Goal: Find specific page/section: Find specific page/section

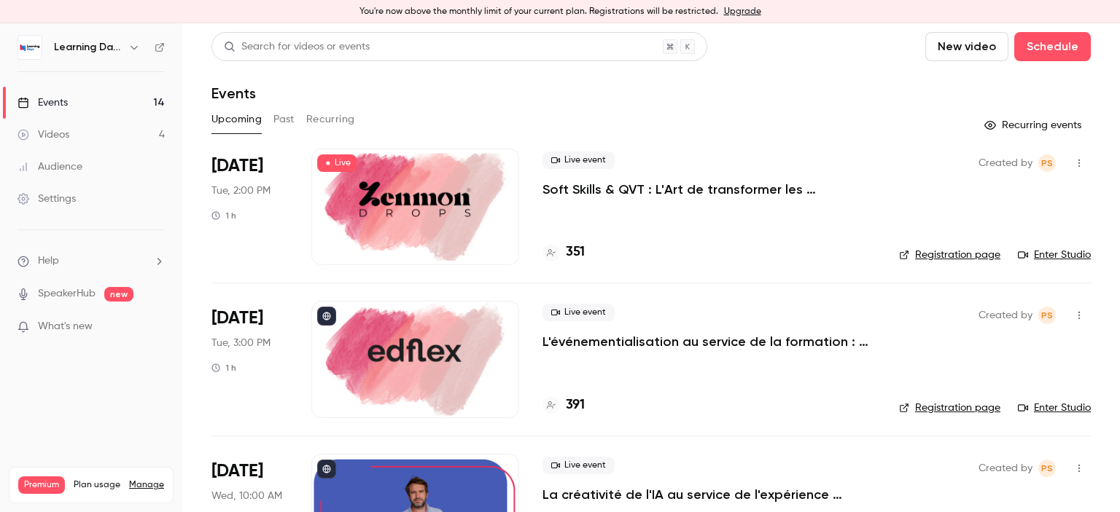
click at [81, 133] on link "Videos 4" at bounding box center [91, 135] width 182 height 32
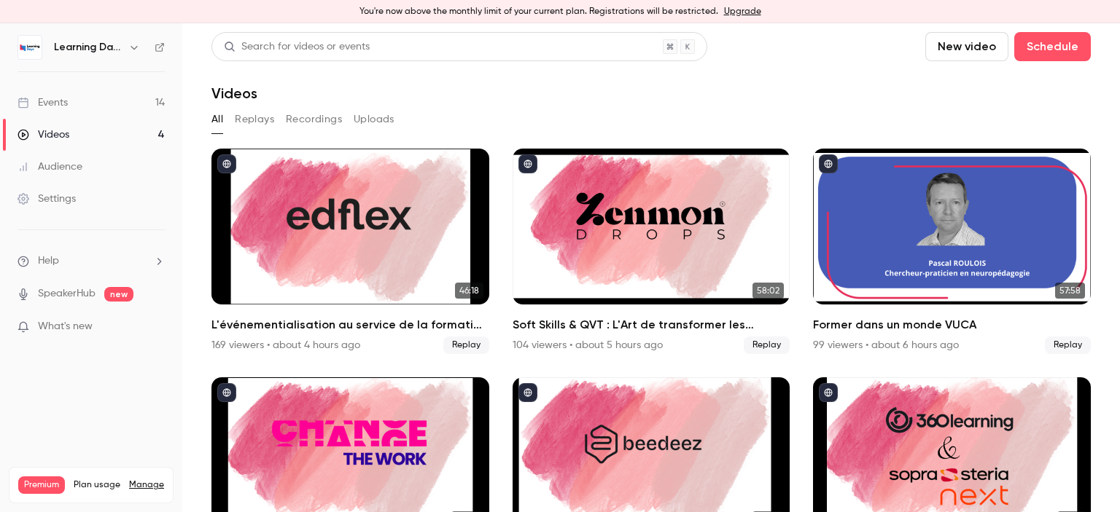
click at [79, 166] on div "Audience" at bounding box center [49, 167] width 65 height 15
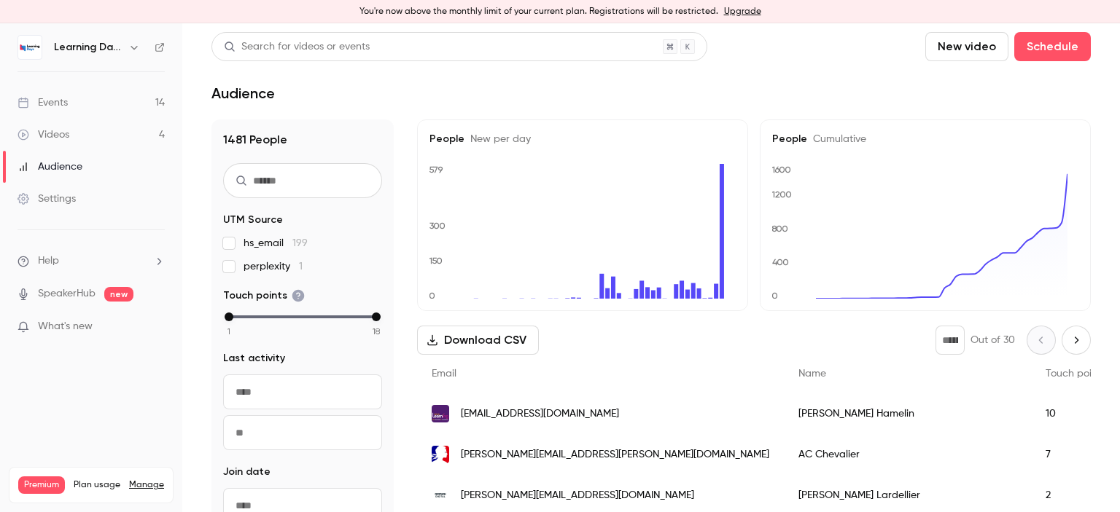
click at [85, 106] on link "Events 14" at bounding box center [91, 103] width 182 height 32
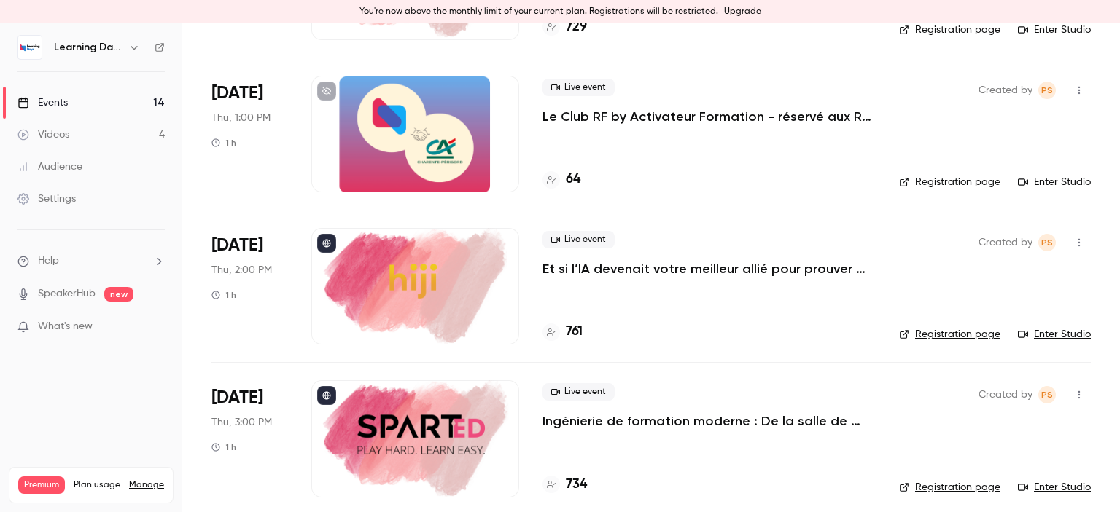
scroll to position [1449, 0]
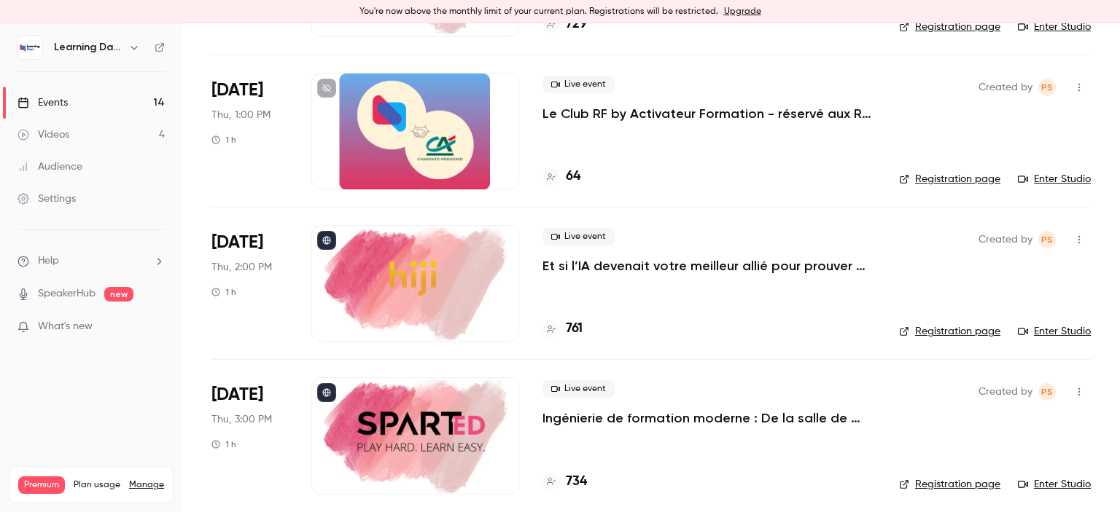
click at [113, 134] on link "Videos 4" at bounding box center [91, 135] width 182 height 32
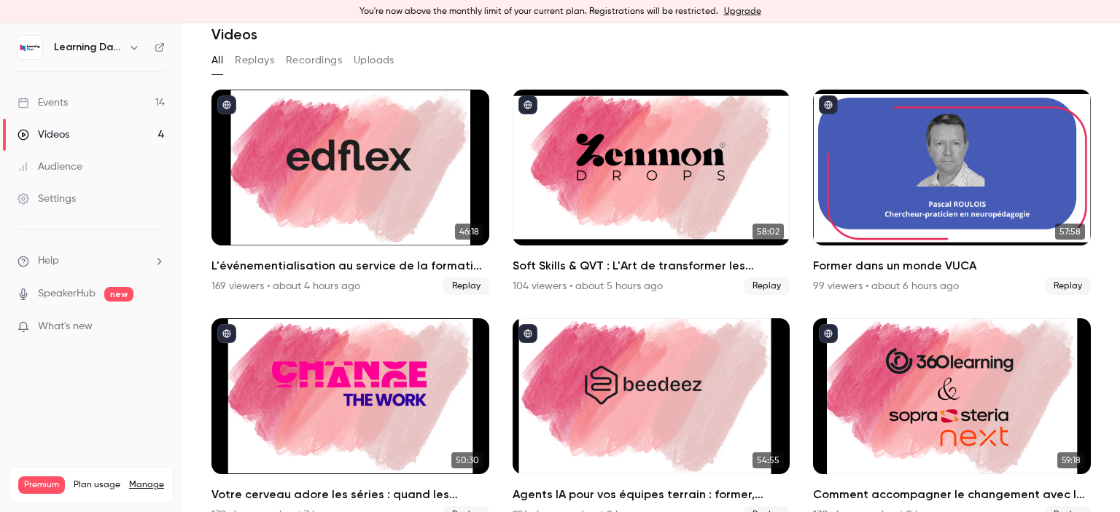
scroll to position [84, 0]
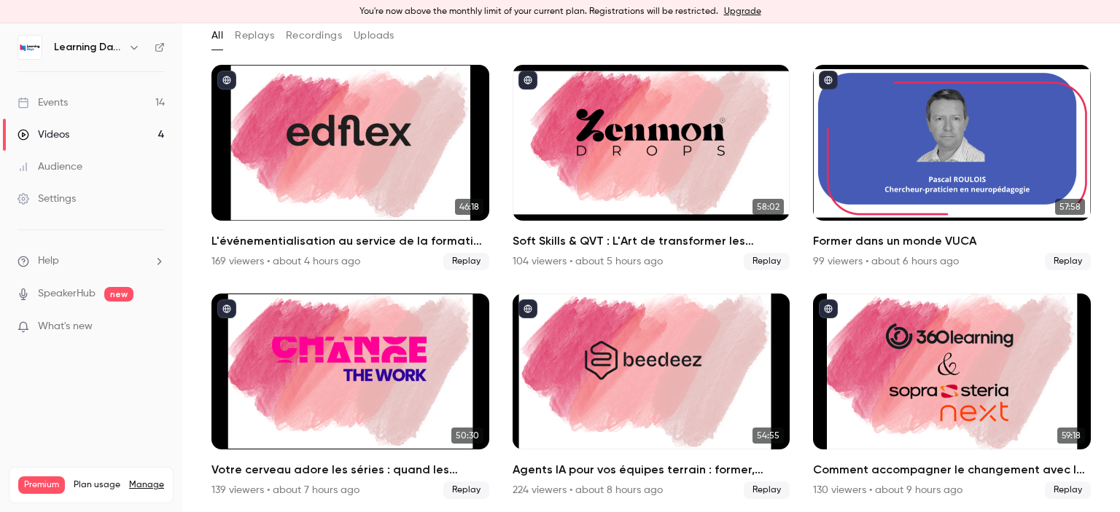
click at [71, 105] on link "Events 14" at bounding box center [91, 103] width 182 height 32
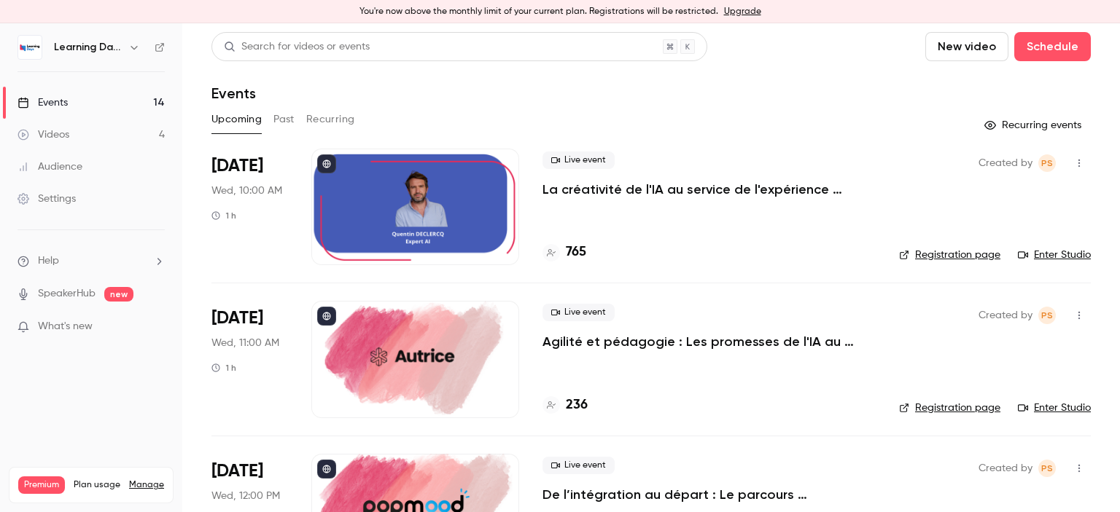
click at [82, 168] on link "Audience" at bounding box center [91, 167] width 182 height 32
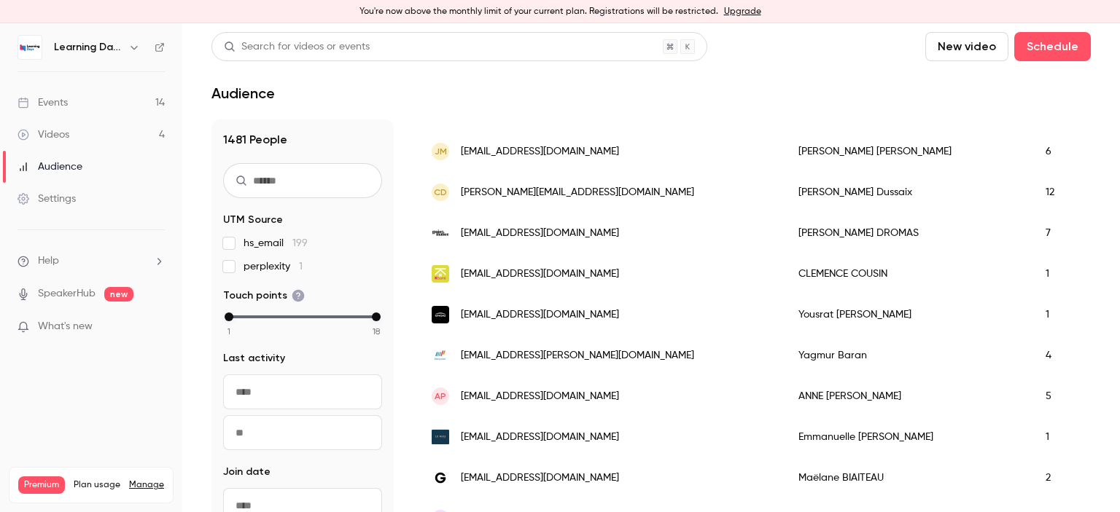
scroll to position [674, 0]
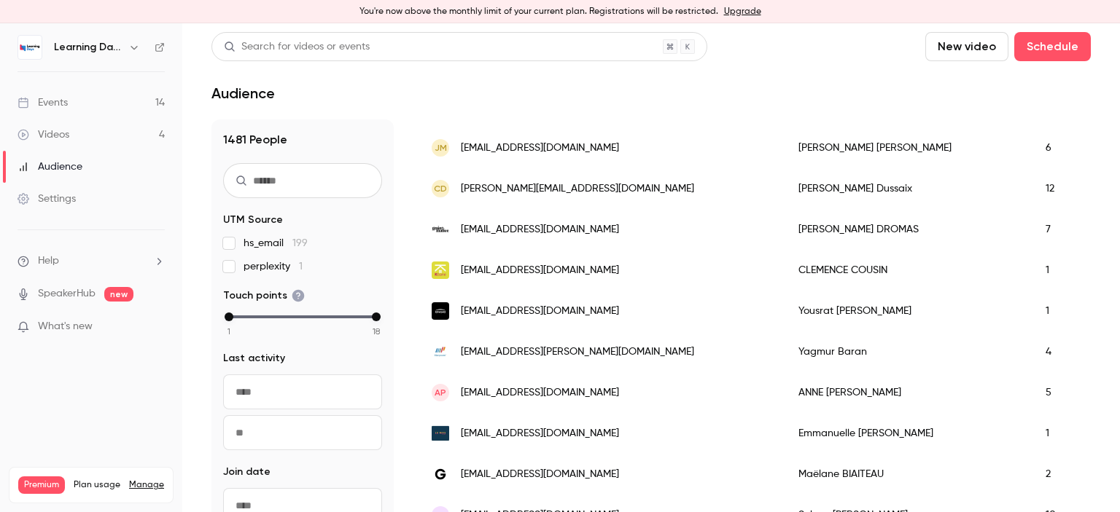
click at [52, 102] on div "Events" at bounding box center [42, 102] width 50 height 15
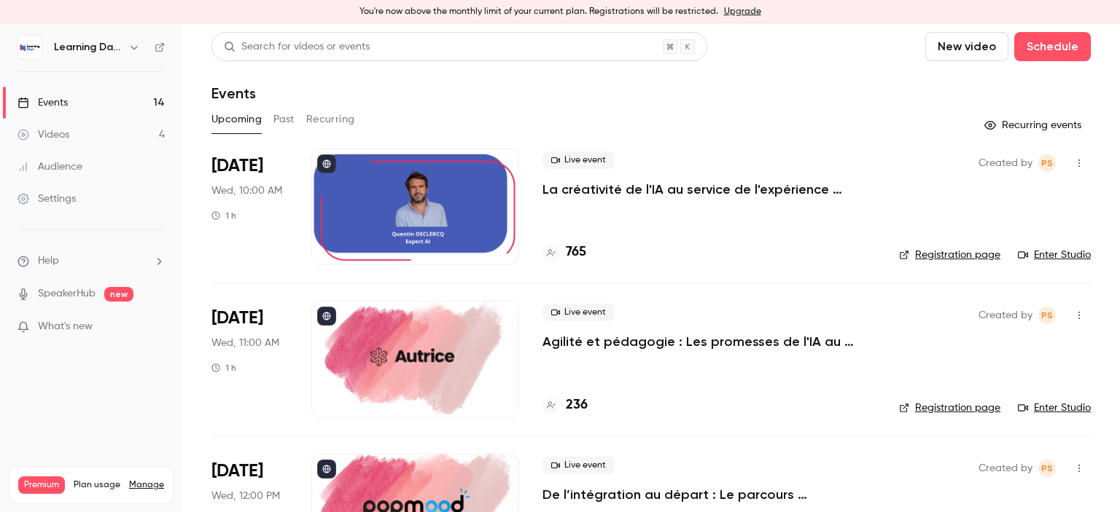
click at [157, 52] on div "Learning Days" at bounding box center [90, 47] width 147 height 25
click at [163, 46] on icon at bounding box center [160, 47] width 10 height 10
